Goal: Task Accomplishment & Management: Use online tool/utility

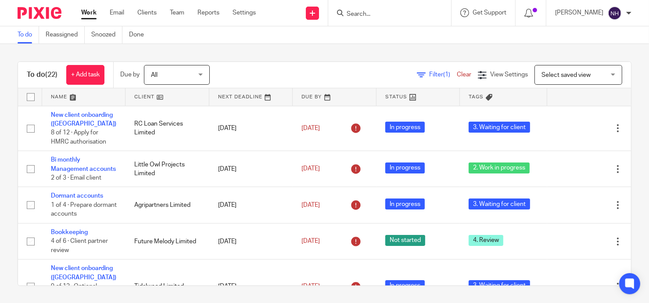
scroll to position [172, 0]
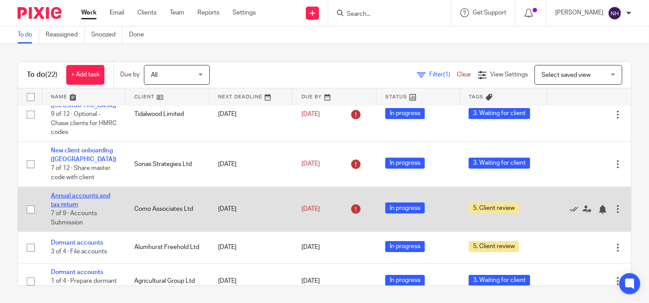
click at [61, 207] on link "Annual accounts and tax return" at bounding box center [80, 200] width 59 height 15
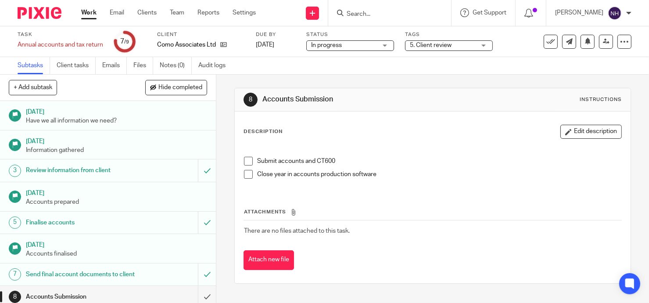
click at [245, 162] on span at bounding box center [248, 161] width 9 height 9
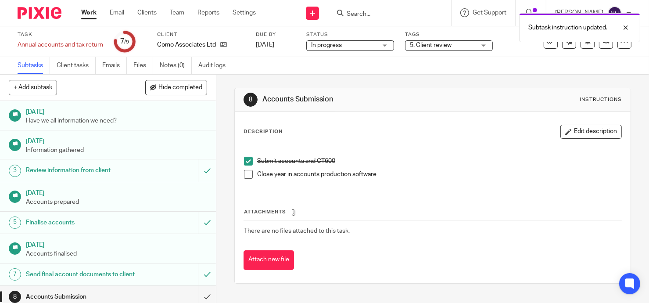
click at [246, 174] on span at bounding box center [248, 174] width 9 height 9
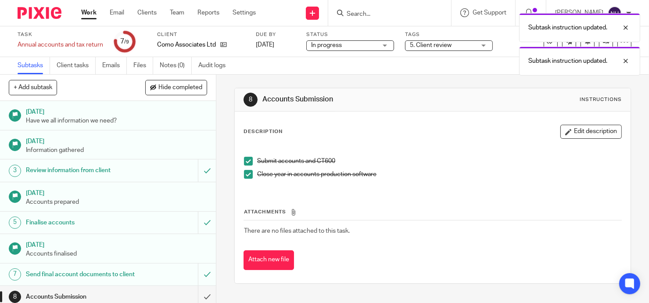
scroll to position [42, 0]
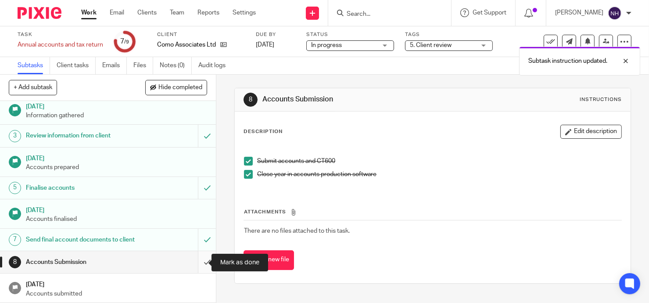
click at [197, 263] on input "submit" at bounding box center [108, 262] width 216 height 22
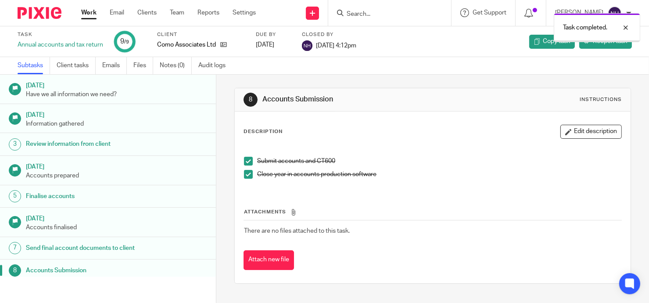
click at [95, 14] on link "Work" at bounding box center [88, 12] width 15 height 9
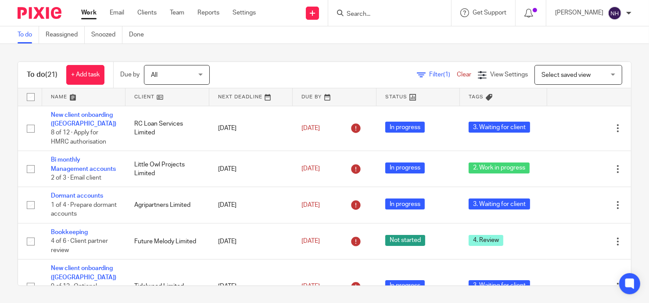
click at [63, 293] on div "To do (21) + Add task Due by All All [DATE] [DATE] This week Next week This mon…" at bounding box center [324, 173] width 649 height 259
